Goal: Information Seeking & Learning: Learn about a topic

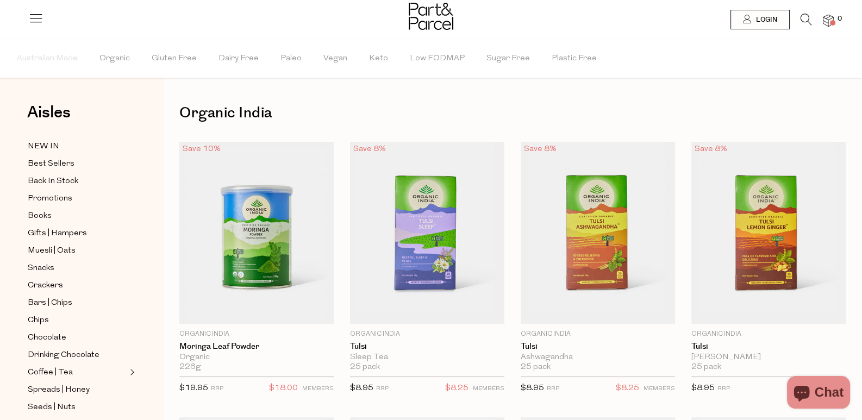
click at [809, 21] on icon at bounding box center [805, 20] width 11 height 12
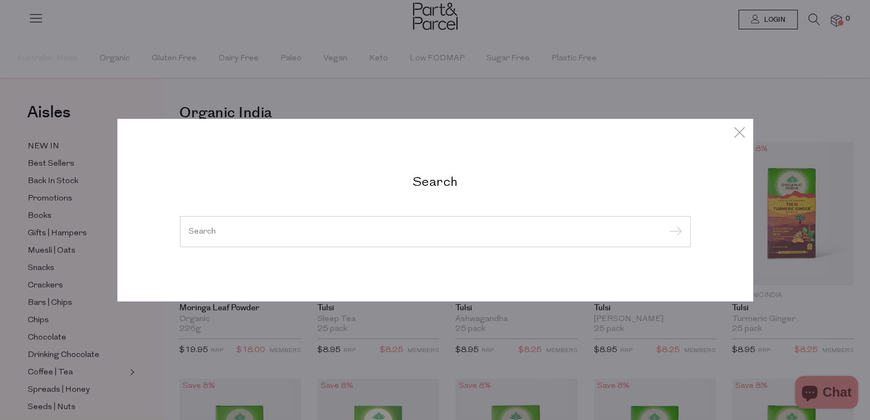
paste input "Dr Bronner’s Pure Castile Soap"
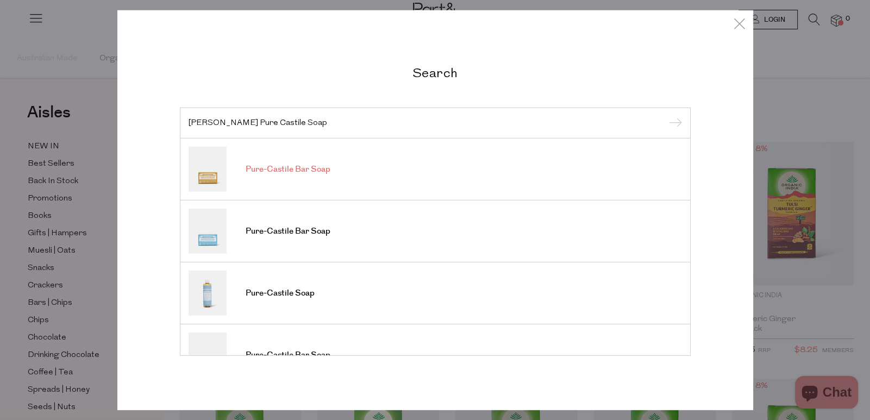
type input "Dr Bronner’s Pure Castile Soap"
click at [299, 172] on span "Pure-Castile Bar Soap" at bounding box center [288, 169] width 85 height 11
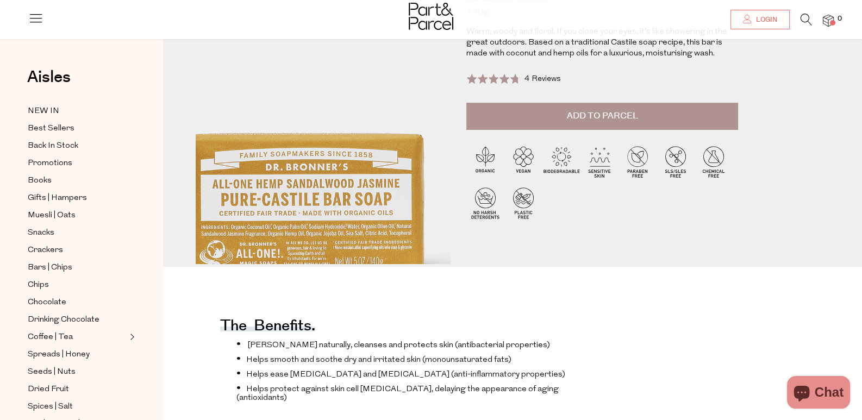
scroll to position [108, 0]
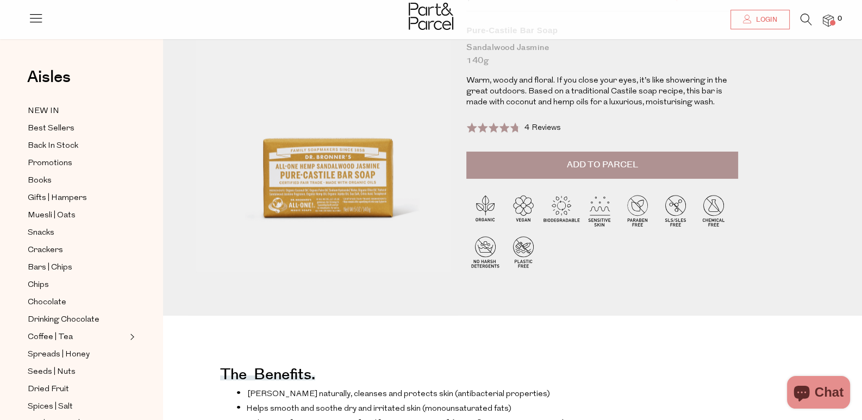
click at [805, 20] on icon at bounding box center [805, 20] width 11 height 12
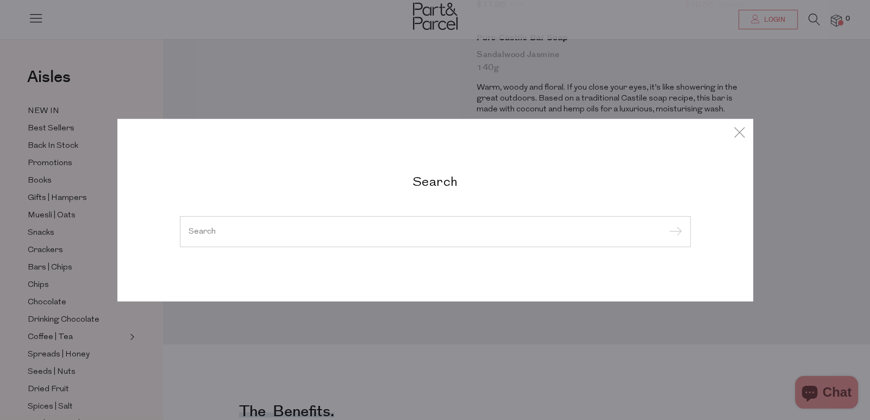
click at [322, 230] on input "search" at bounding box center [435, 231] width 493 height 8
click at [562, 92] on div "Search" at bounding box center [435, 210] width 636 height 420
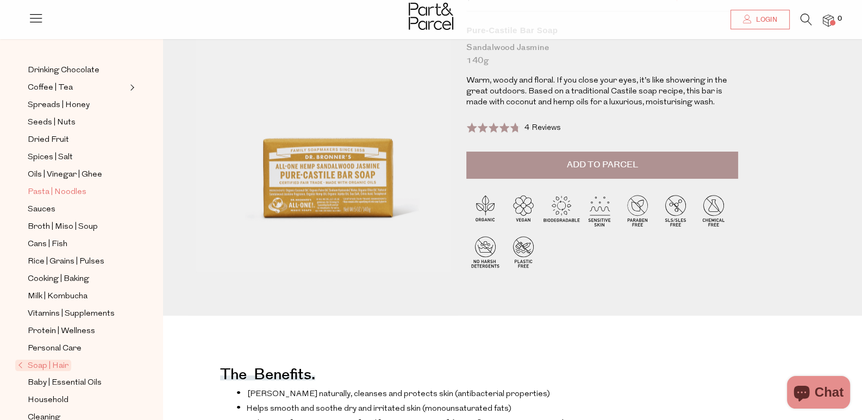
scroll to position [270, 0]
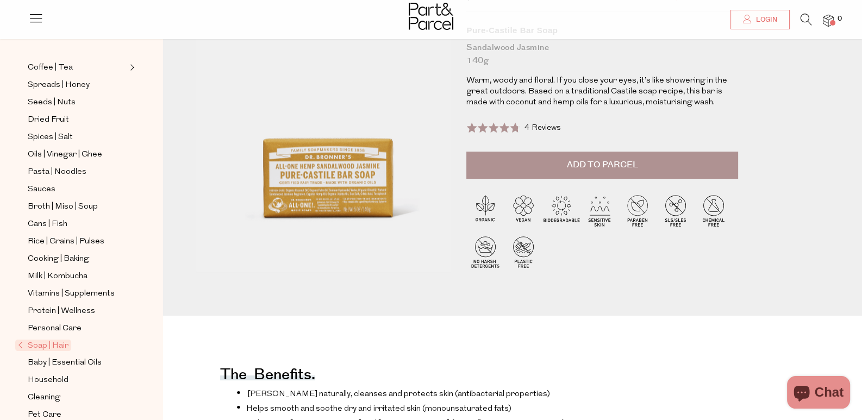
click at [51, 340] on span "Soap | Hair" at bounding box center [43, 345] width 56 height 11
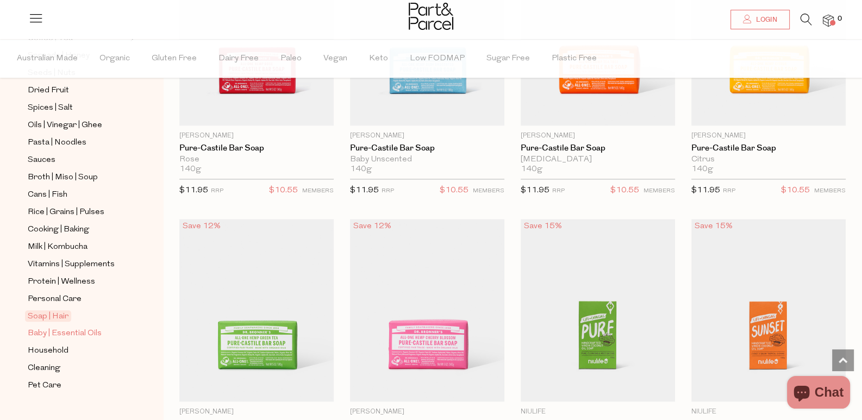
scroll to position [335, 0]
click at [54, 361] on span "Cleaning" at bounding box center [44, 367] width 33 height 13
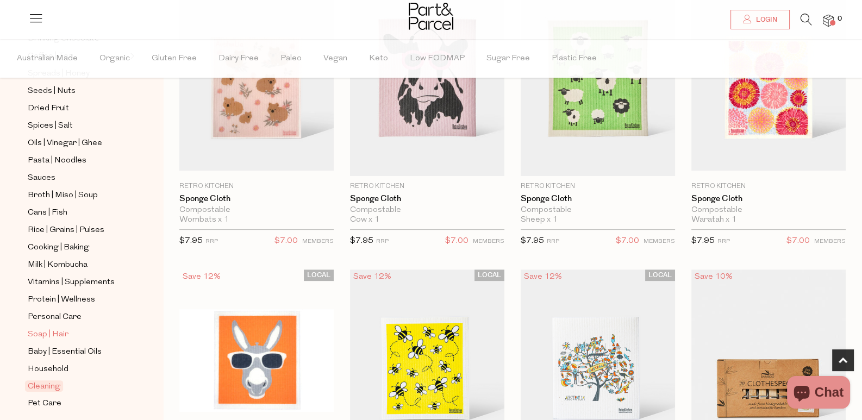
scroll to position [335, 0]
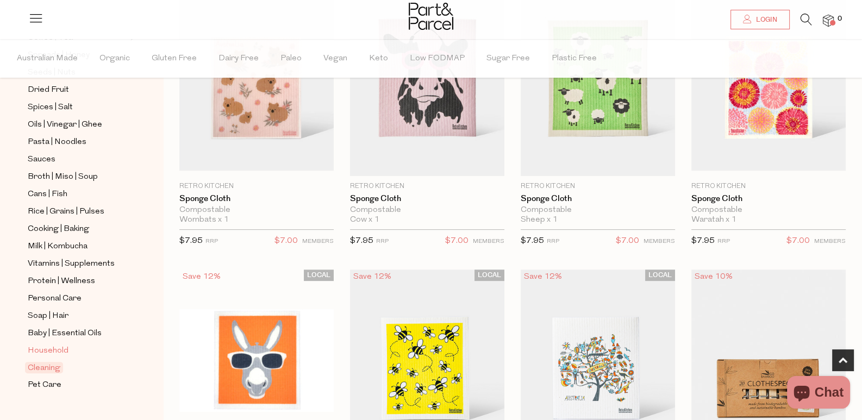
click at [54, 344] on span "Household" at bounding box center [48, 350] width 41 height 13
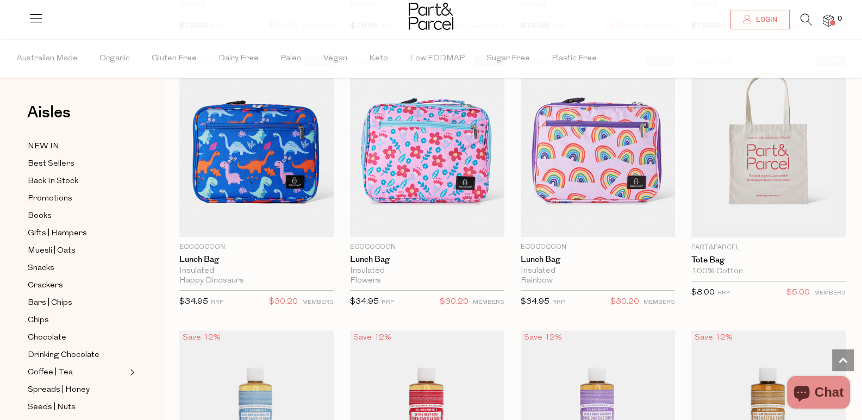
scroll to position [706, 0]
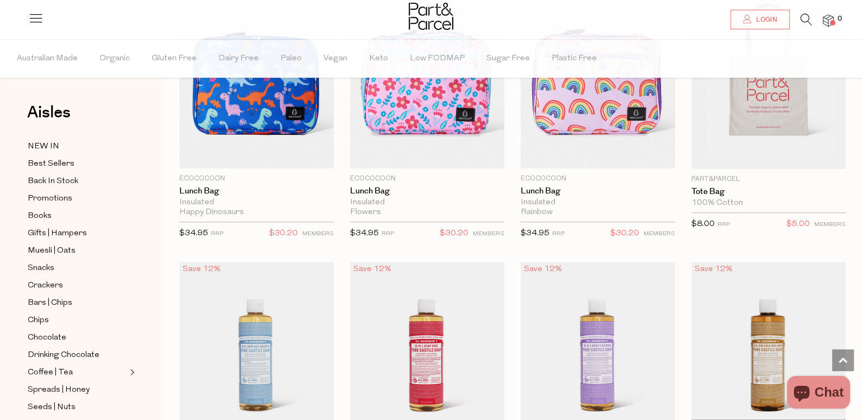
click at [691, 262] on img at bounding box center [768, 353] width 154 height 182
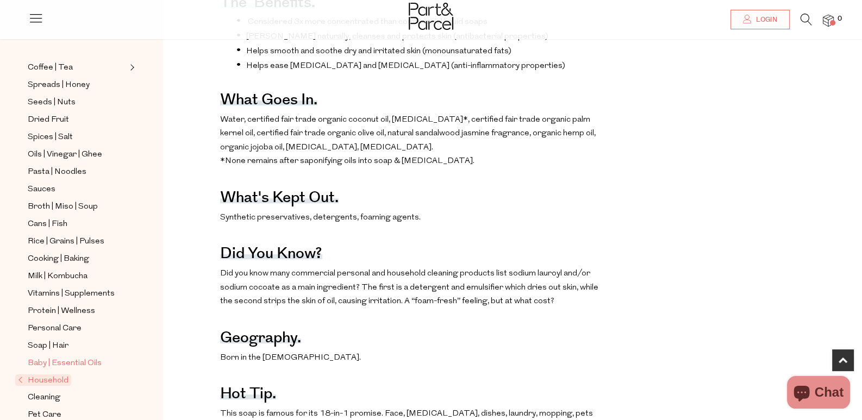
scroll to position [488, 0]
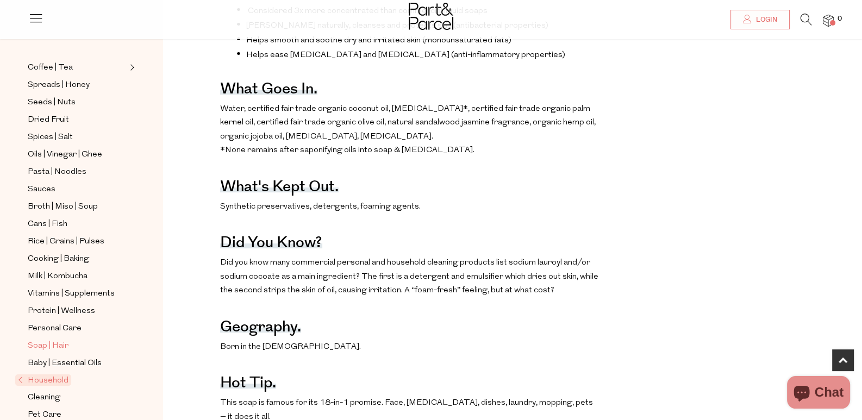
click at [66, 340] on span "Soap | Hair" at bounding box center [48, 346] width 41 height 13
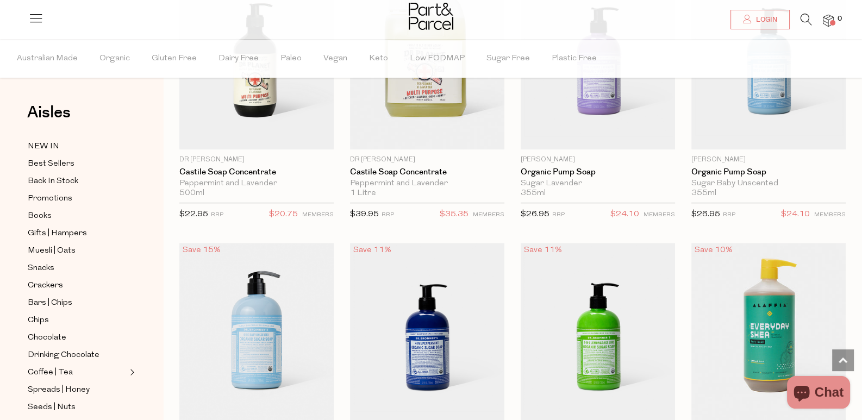
scroll to position [652, 0]
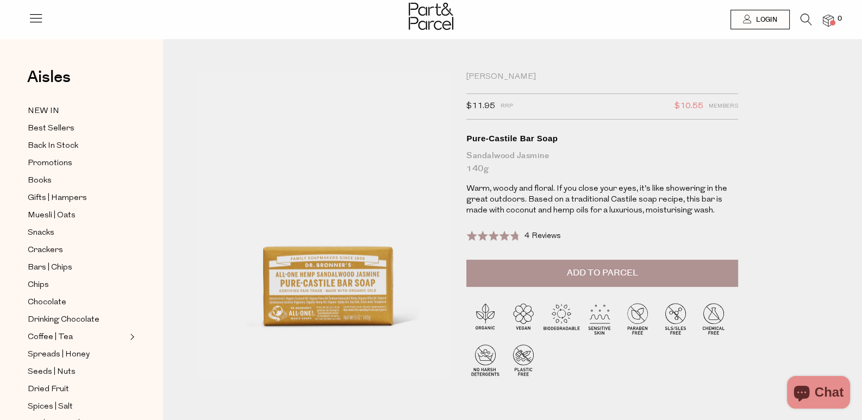
click at [806, 23] on icon at bounding box center [805, 20] width 11 height 12
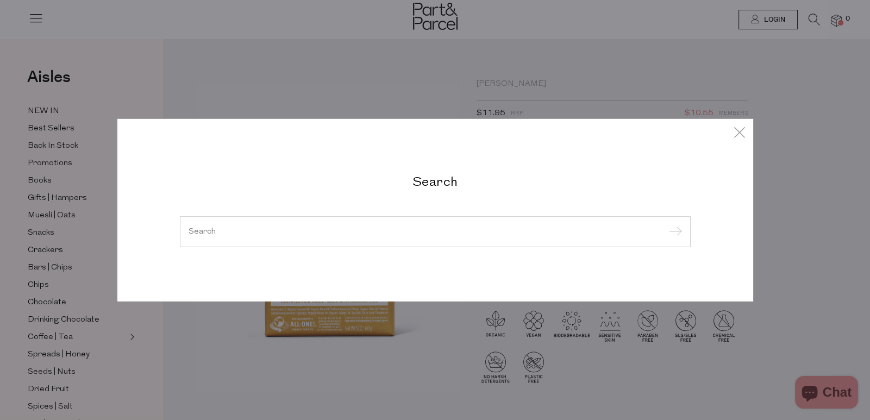
paste input "Love Tea"
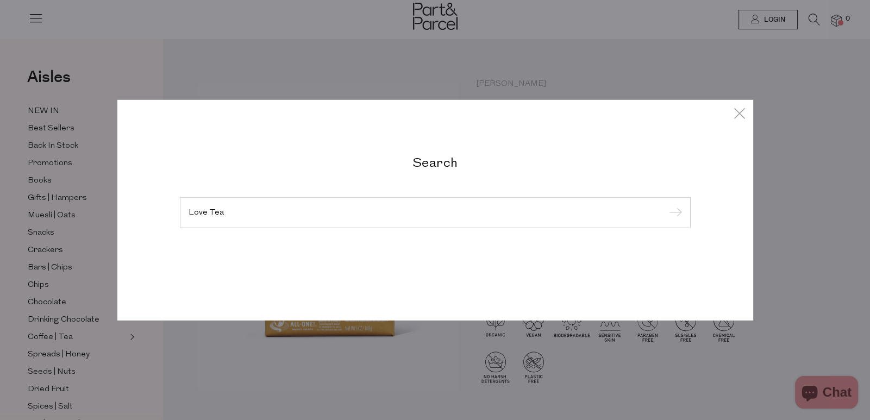
type input "Love Tea"
click at [666, 205] on input "submit" at bounding box center [674, 213] width 16 height 16
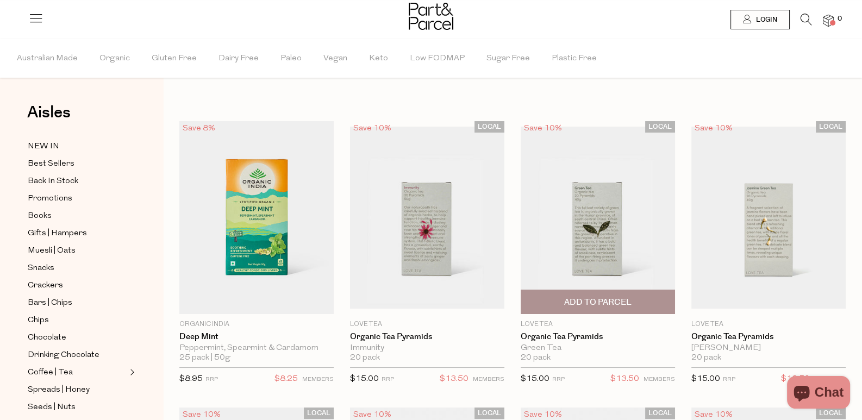
click at [521, 212] on img at bounding box center [598, 218] width 154 height 182
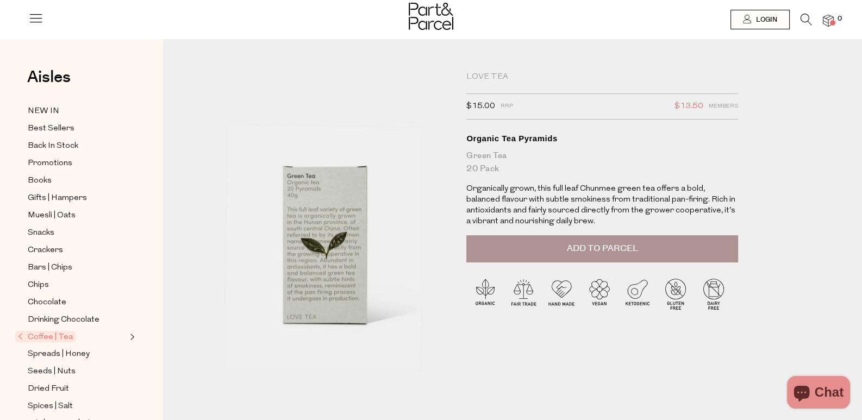
click at [49, 331] on span "Coffee | Tea" at bounding box center [45, 336] width 60 height 11
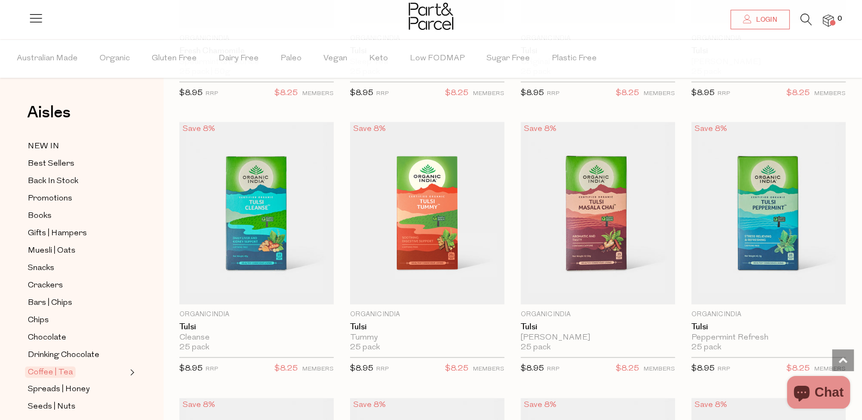
scroll to position [1684, 0]
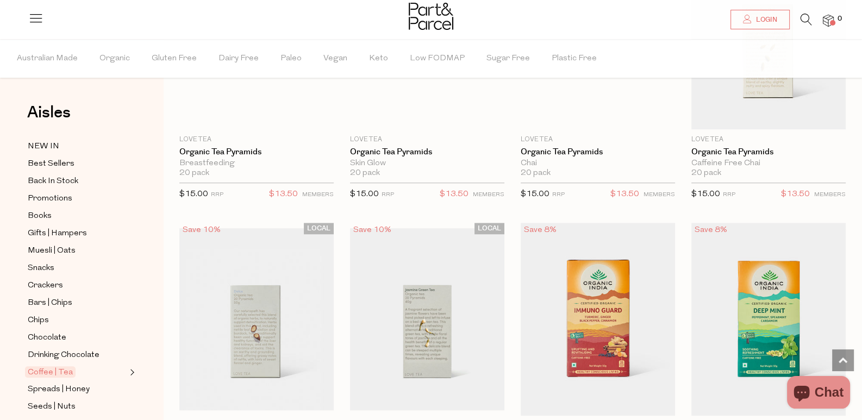
scroll to position [1020, 0]
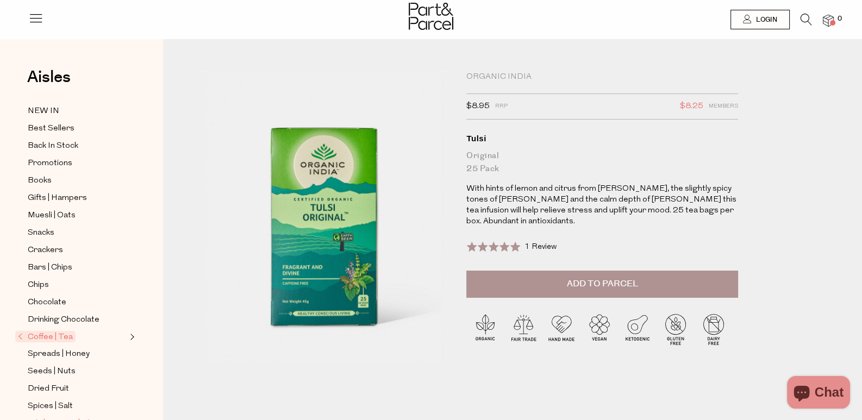
scroll to position [217, 0]
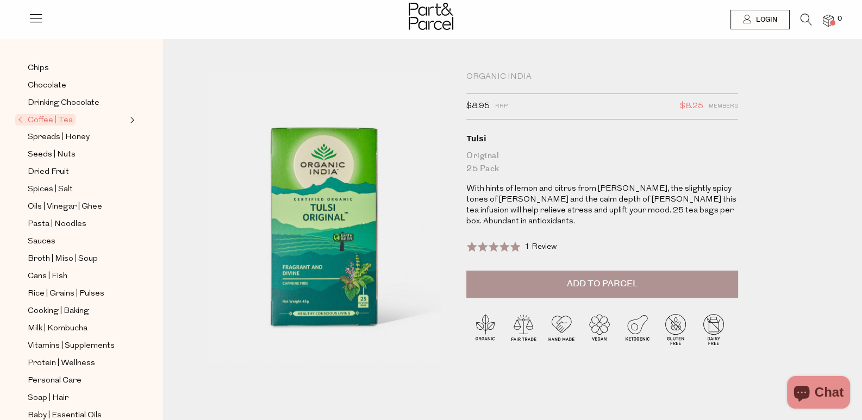
click at [48, 114] on span "Coffee | Tea" at bounding box center [45, 119] width 60 height 11
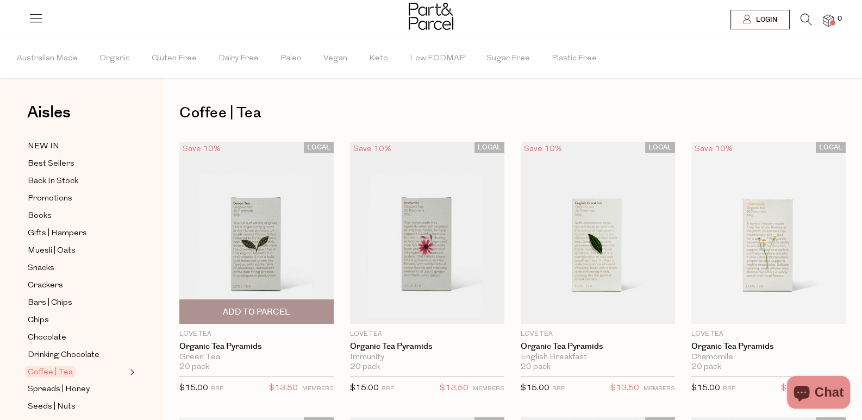
click at [266, 162] on img at bounding box center [256, 233] width 154 height 182
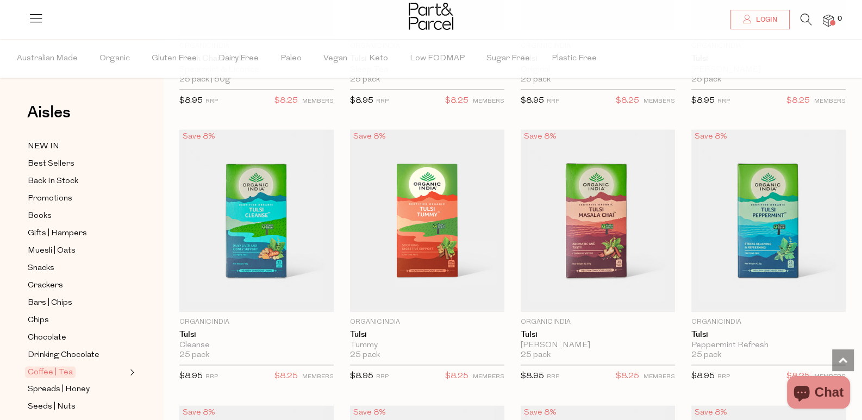
scroll to position [1630, 0]
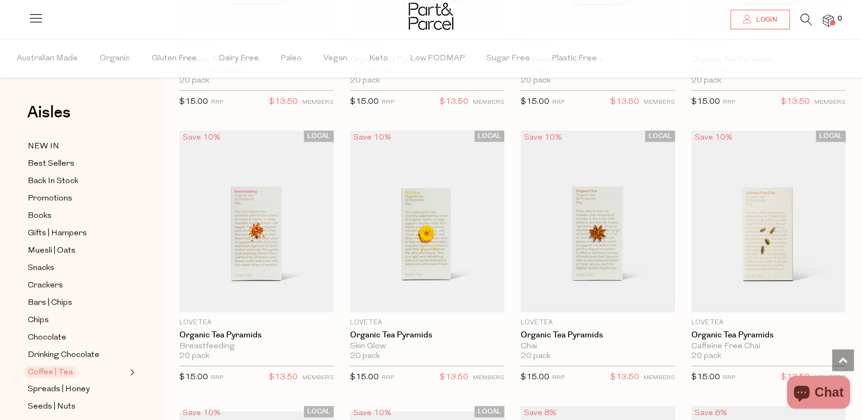
scroll to position [932, 0]
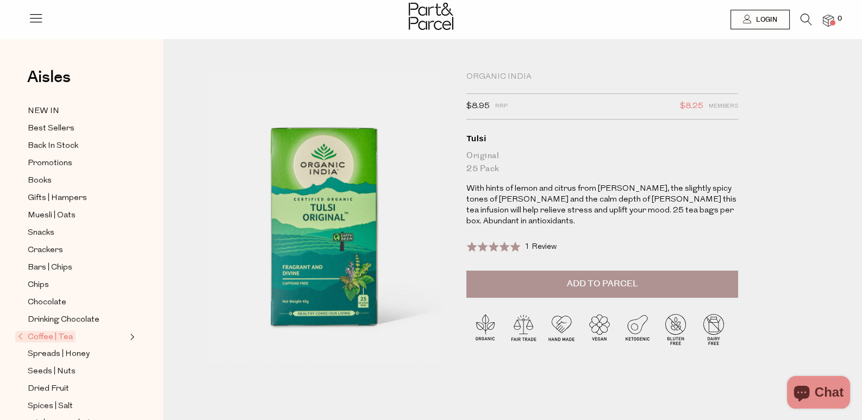
click at [802, 25] on icon at bounding box center [805, 20] width 11 height 12
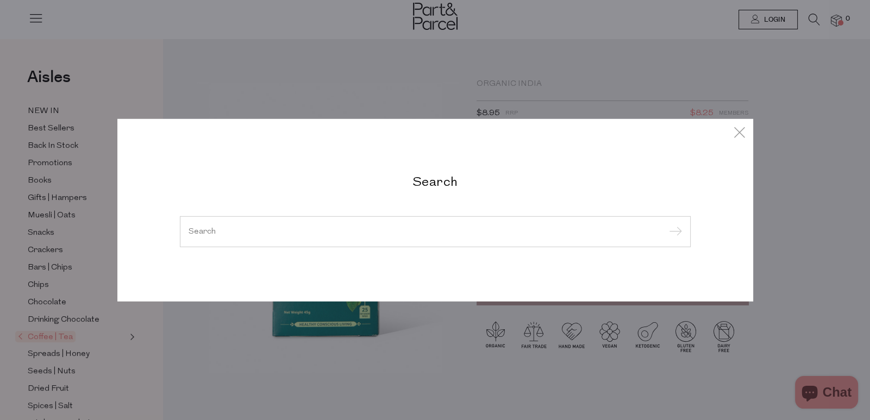
click at [341, 227] on input "search" at bounding box center [435, 231] width 493 height 8
paste input "Ecococoon"
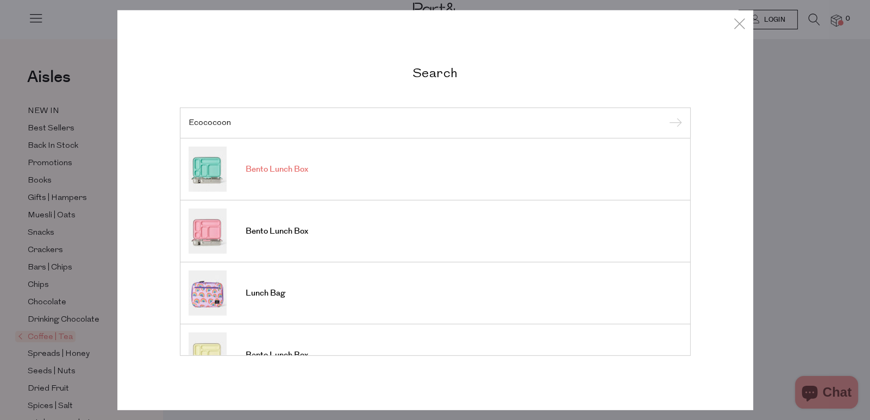
type input "Ecococoon"
click at [386, 166] on link "Bento Lunch Box" at bounding box center [435, 169] width 493 height 45
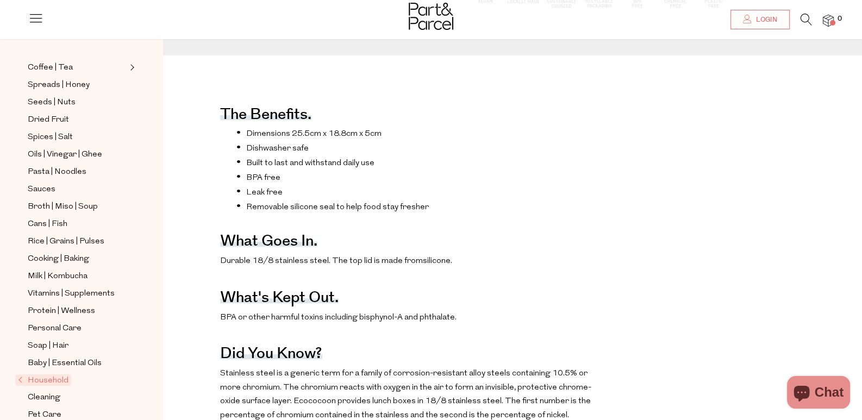
scroll to position [380, 0]
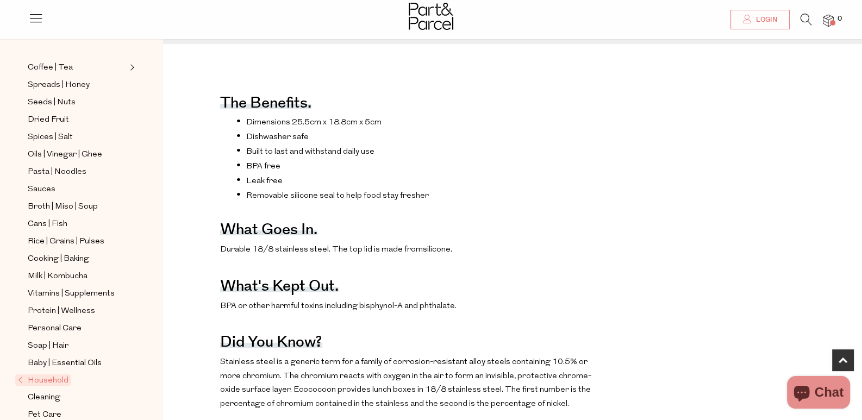
click at [39, 374] on span "Household" at bounding box center [43, 379] width 56 height 11
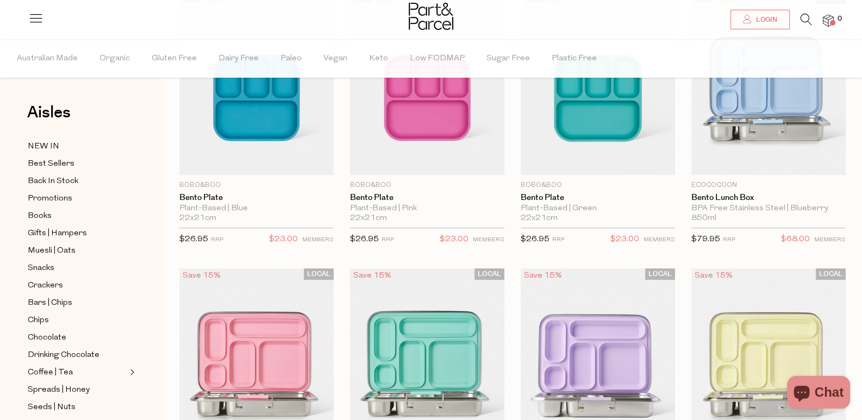
scroll to position [217, 0]
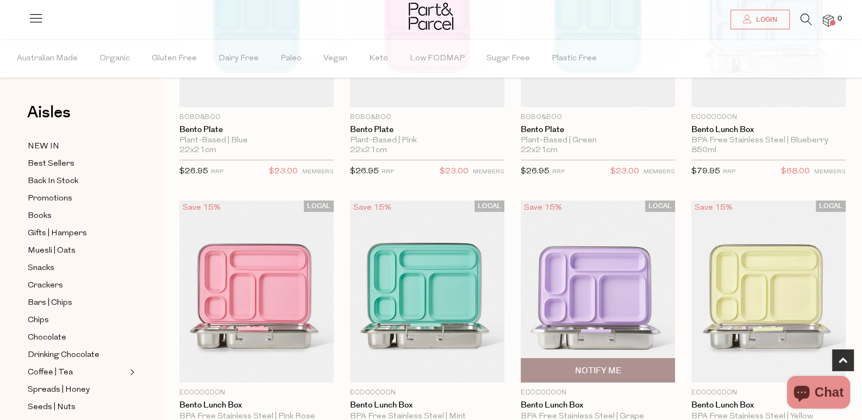
click at [521, 246] on img at bounding box center [598, 291] width 154 height 182
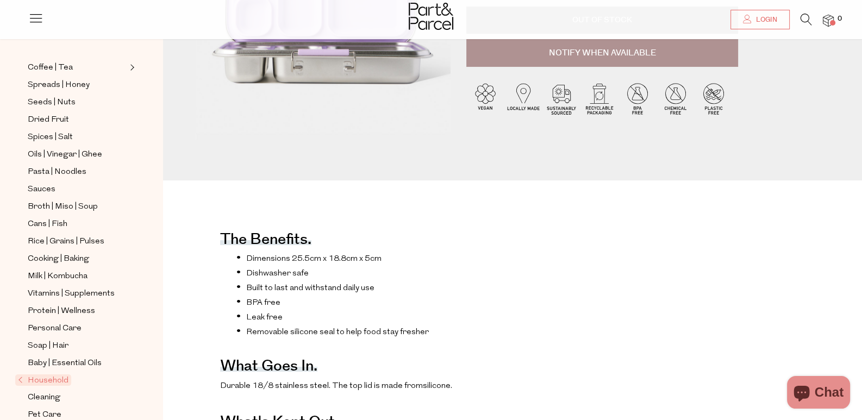
scroll to position [271, 0]
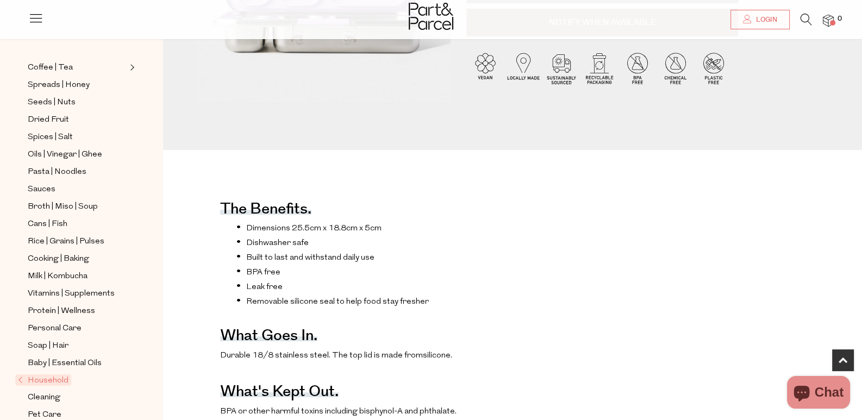
click at [43, 374] on span "Household" at bounding box center [43, 379] width 56 height 11
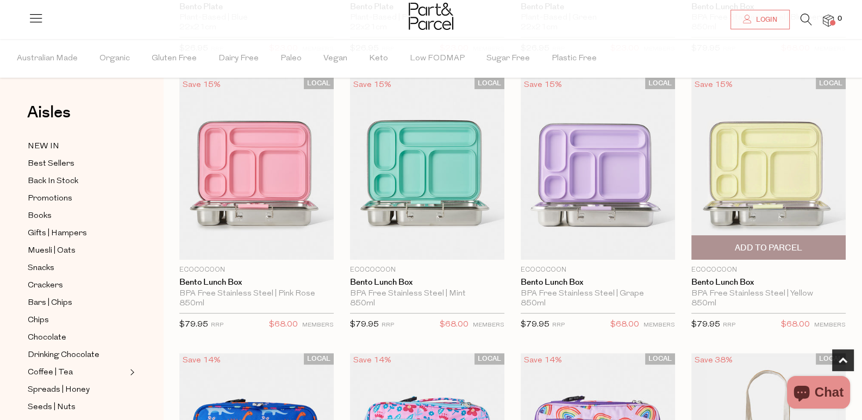
scroll to position [380, 0]
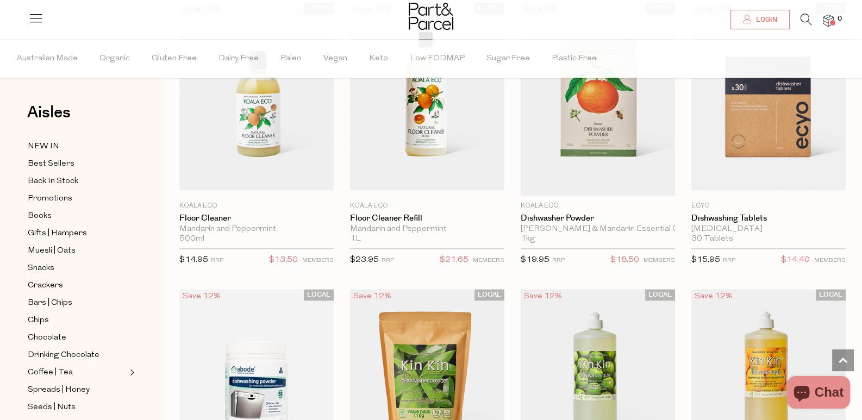
scroll to position [1738, 0]
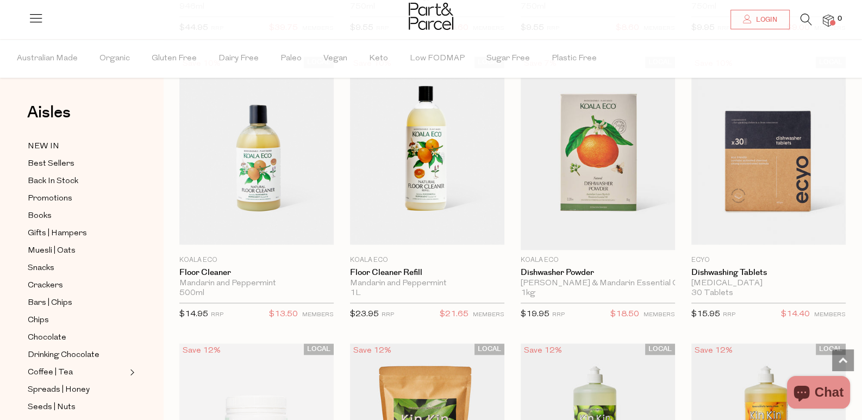
click at [804, 24] on icon at bounding box center [805, 20] width 11 height 12
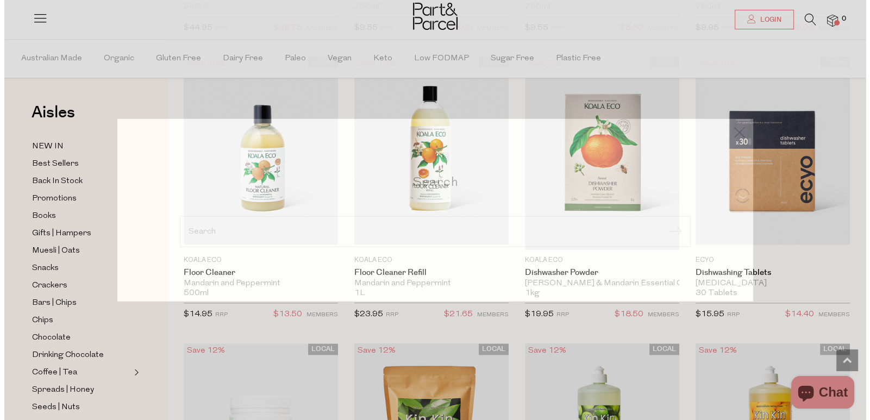
scroll to position [1752, 0]
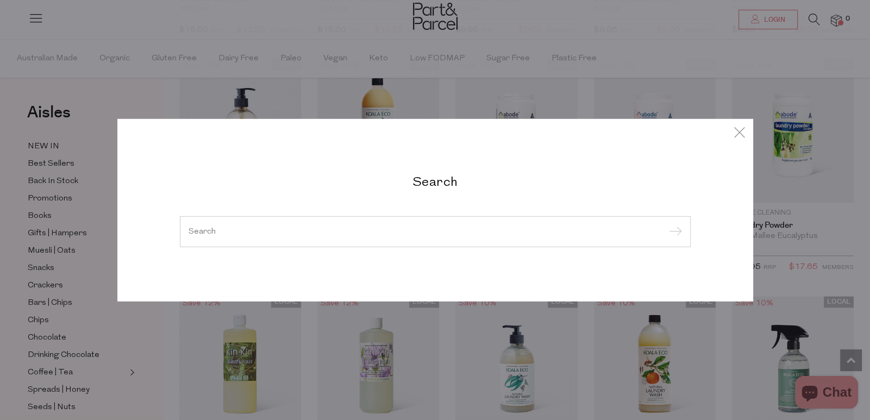
click at [471, 231] on input "search" at bounding box center [435, 231] width 493 height 8
paste input "Gevity Rx Body Glue"
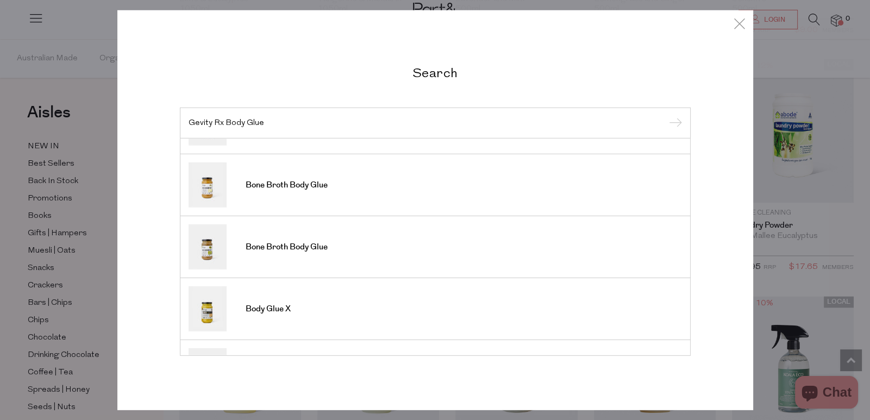
scroll to position [0, 0]
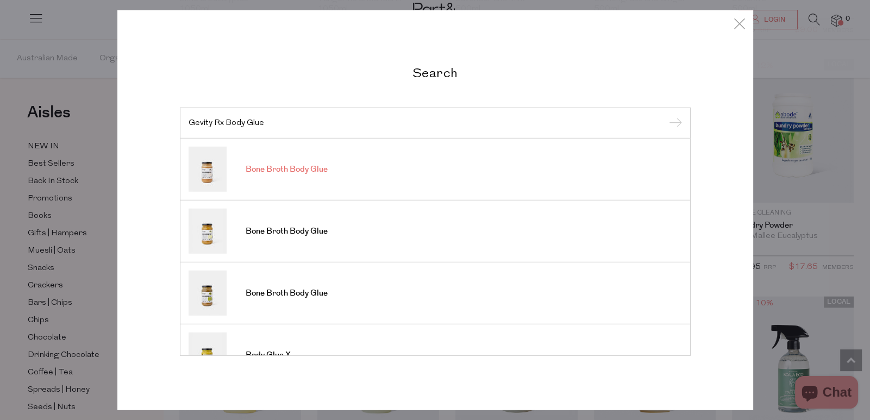
type input "Gevity Rx Body Glue"
click at [445, 181] on link "Bone Broth Body Glue" at bounding box center [435, 169] width 493 height 45
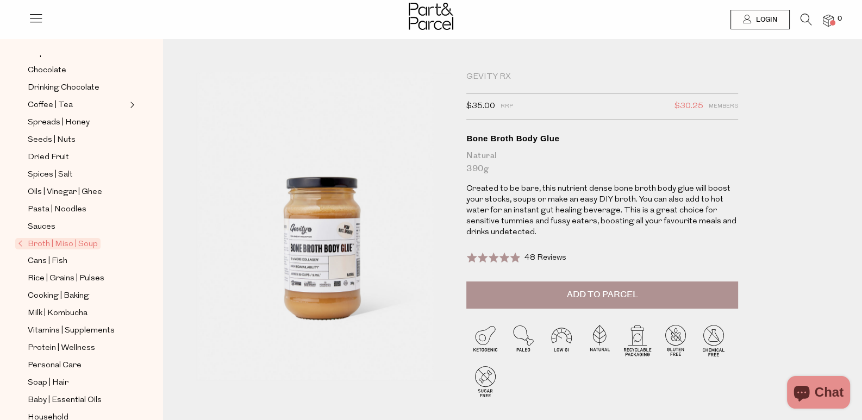
scroll to position [270, 0]
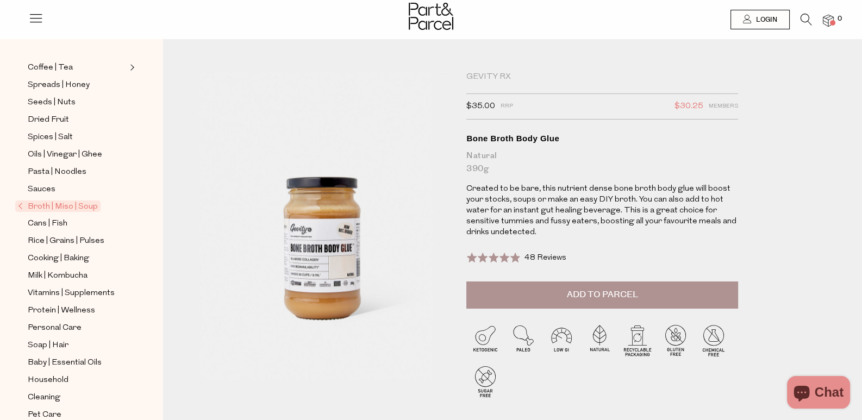
click at [87, 200] on span "Broth | Miso | Soup" at bounding box center [57, 205] width 85 height 11
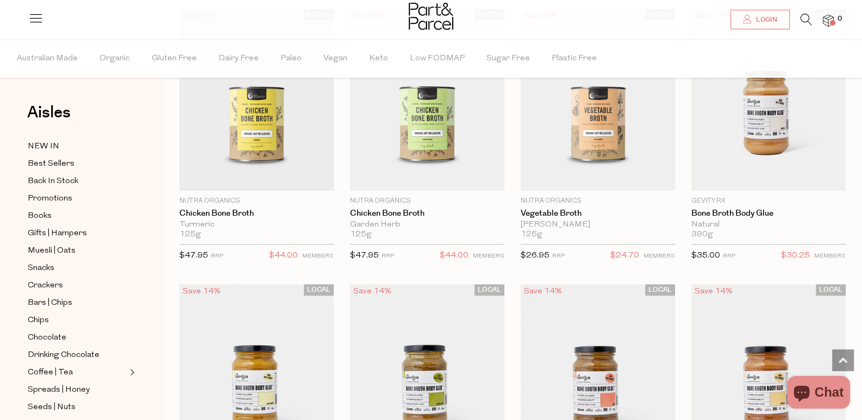
scroll to position [706, 0]
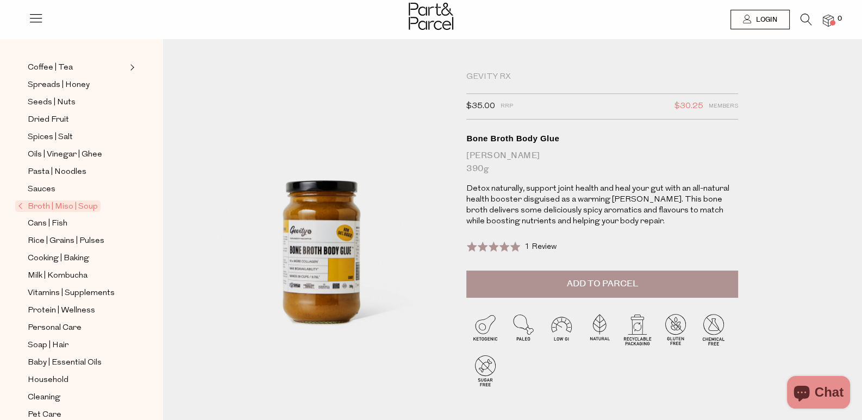
click at [804, 17] on icon at bounding box center [805, 20] width 11 height 12
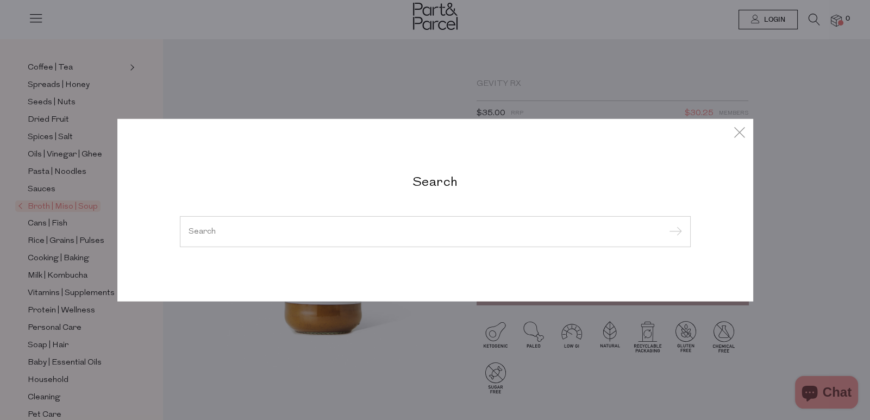
paste input "Soka Pantry Chilli Oil"
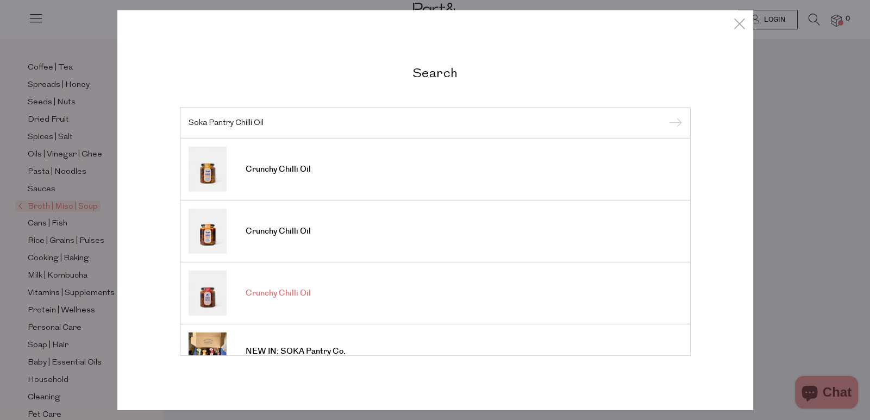
type input "Soka Pantry Chilli Oil"
click at [281, 302] on link "Crunchy Chilli Oil" at bounding box center [435, 293] width 493 height 45
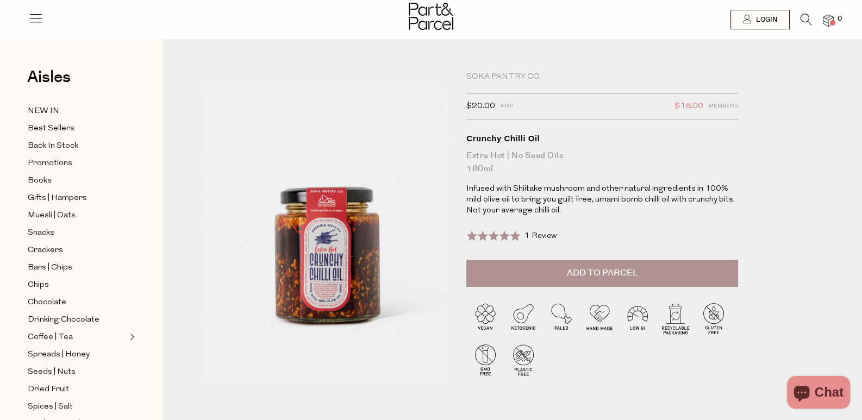
click at [804, 24] on icon at bounding box center [805, 20] width 11 height 12
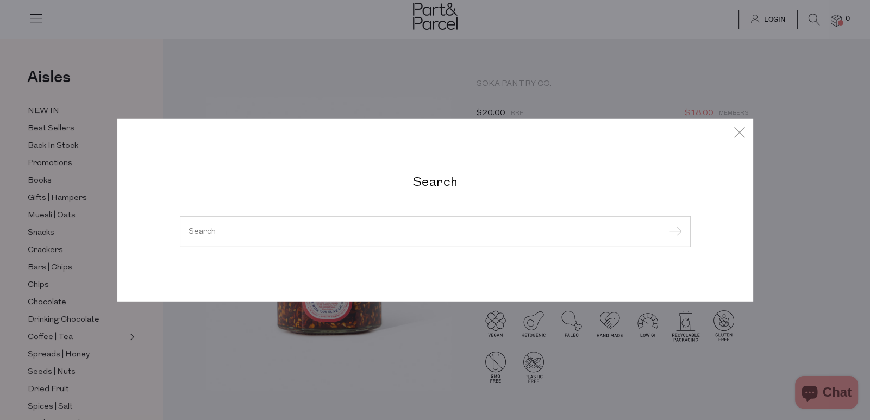
paste input "Alter Eco"
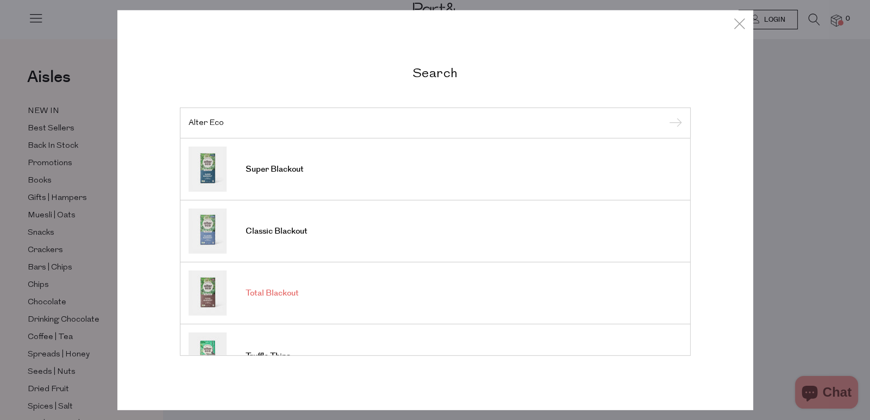
type input "Alter Eco"
click at [409, 290] on link "Total Blackout" at bounding box center [435, 293] width 493 height 45
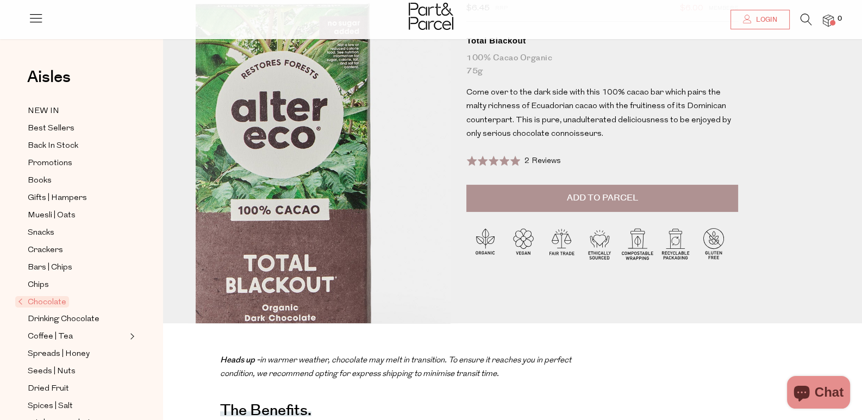
scroll to position [54, 0]
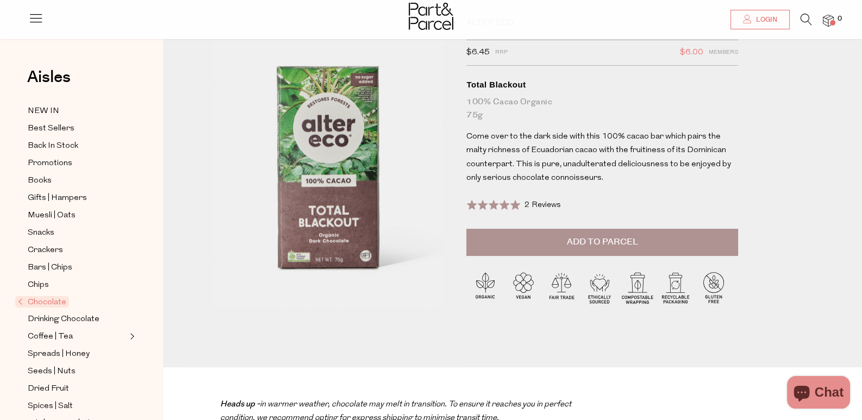
click at [458, 191] on div at bounding box center [322, 192] width 271 height 349
click at [803, 21] on icon at bounding box center [805, 20] width 11 height 12
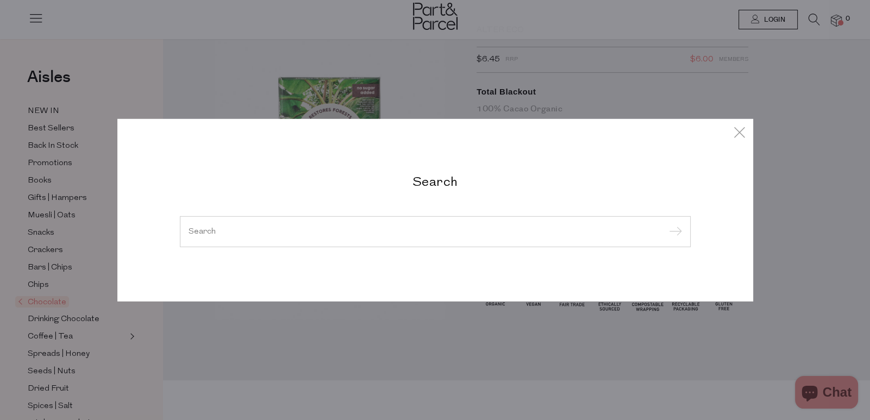
paste input "Barbell Foods"
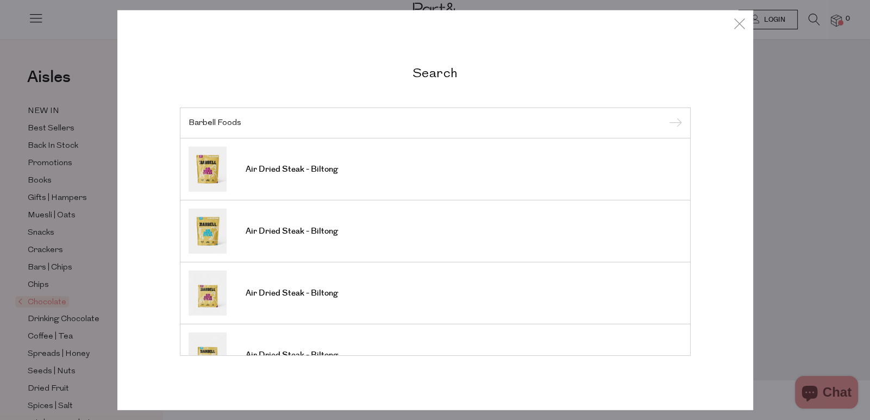
type input "Barbell Foods"
click at [391, 192] on li "Air Dried Steak - Biltong" at bounding box center [435, 170] width 511 height 62
click at [262, 167] on span "Air Dried Steak - Biltong" at bounding box center [292, 169] width 92 height 11
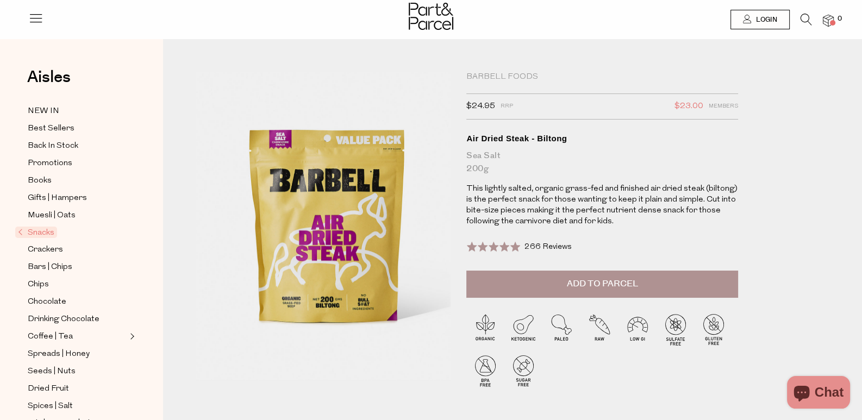
click at [801, 17] on icon at bounding box center [805, 20] width 11 height 12
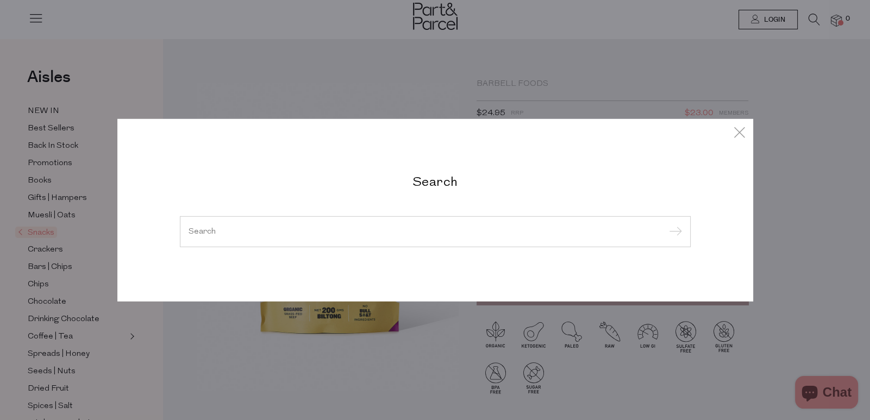
paste input "Ecococoon"
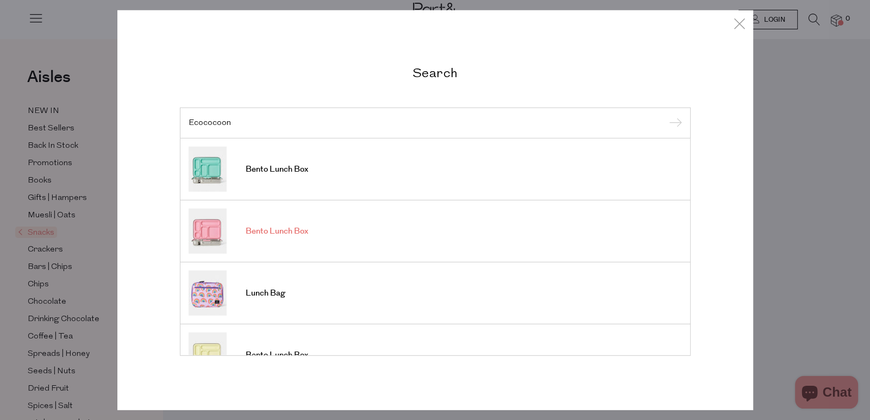
type input "Ecococoon"
click at [344, 237] on link "Bento Lunch Box" at bounding box center [435, 231] width 493 height 45
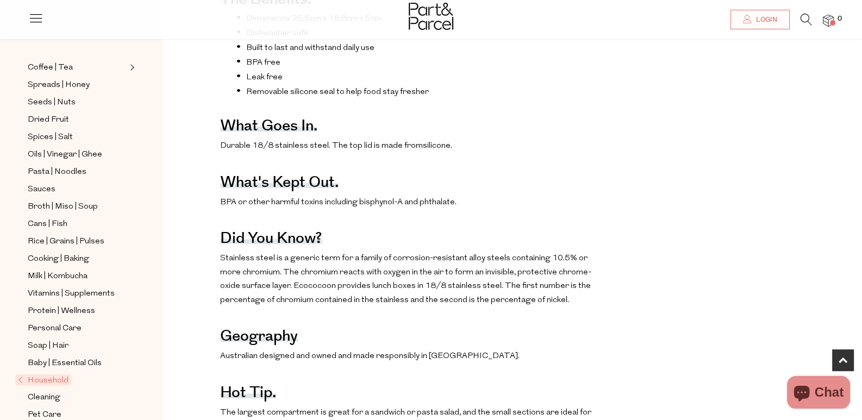
scroll to position [488, 0]
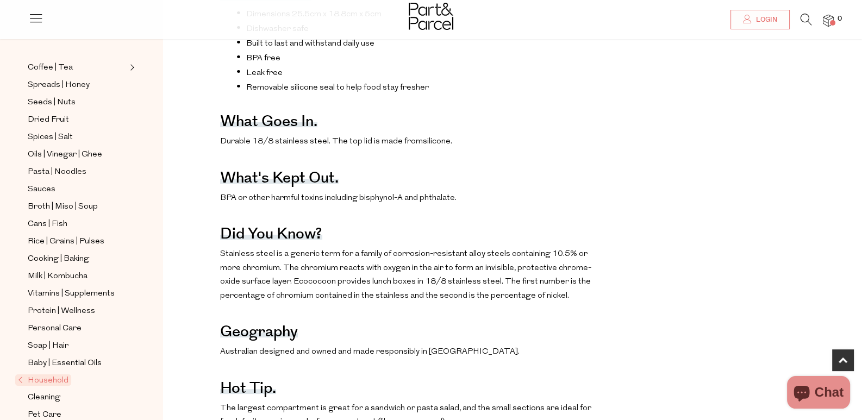
click at [52, 374] on span "Household" at bounding box center [43, 379] width 56 height 11
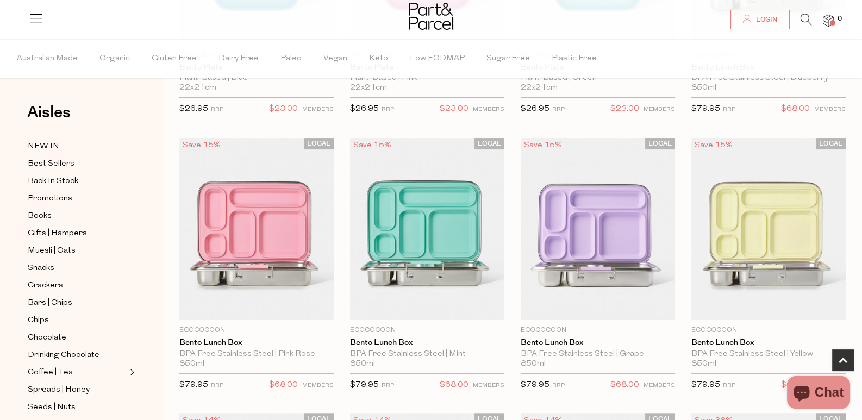
scroll to position [217, 0]
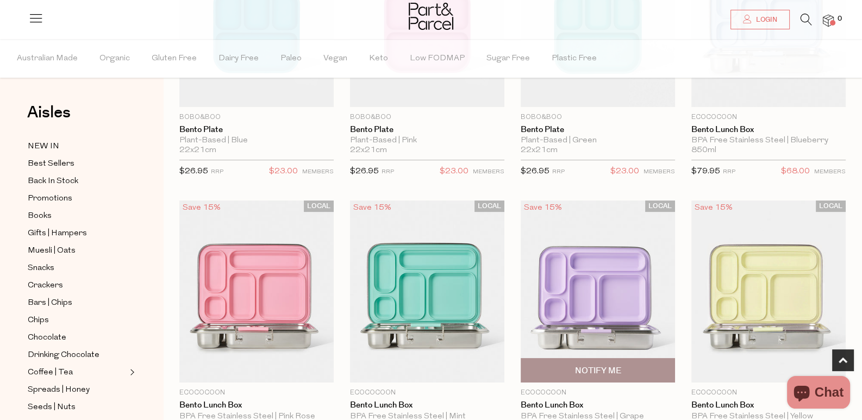
click at [521, 200] on img at bounding box center [598, 291] width 154 height 182
